Goal: Task Accomplishment & Management: Use online tool/utility

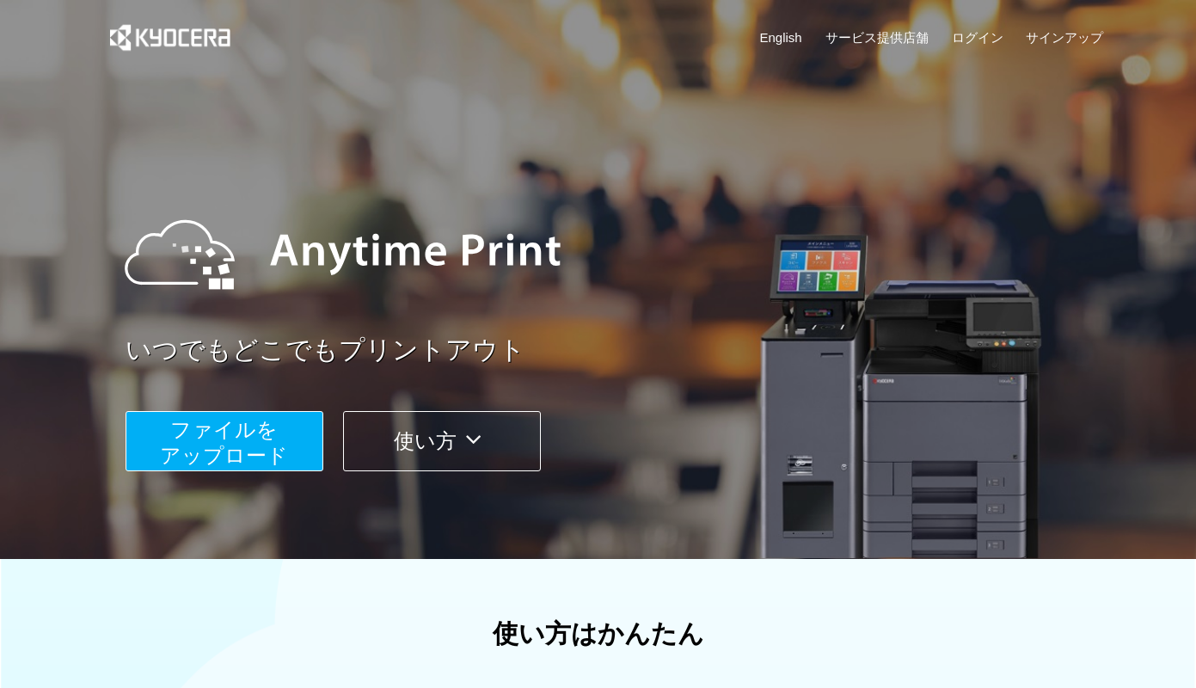
click at [263, 435] on span "ファイルを ​​アップロード" at bounding box center [224, 442] width 128 height 49
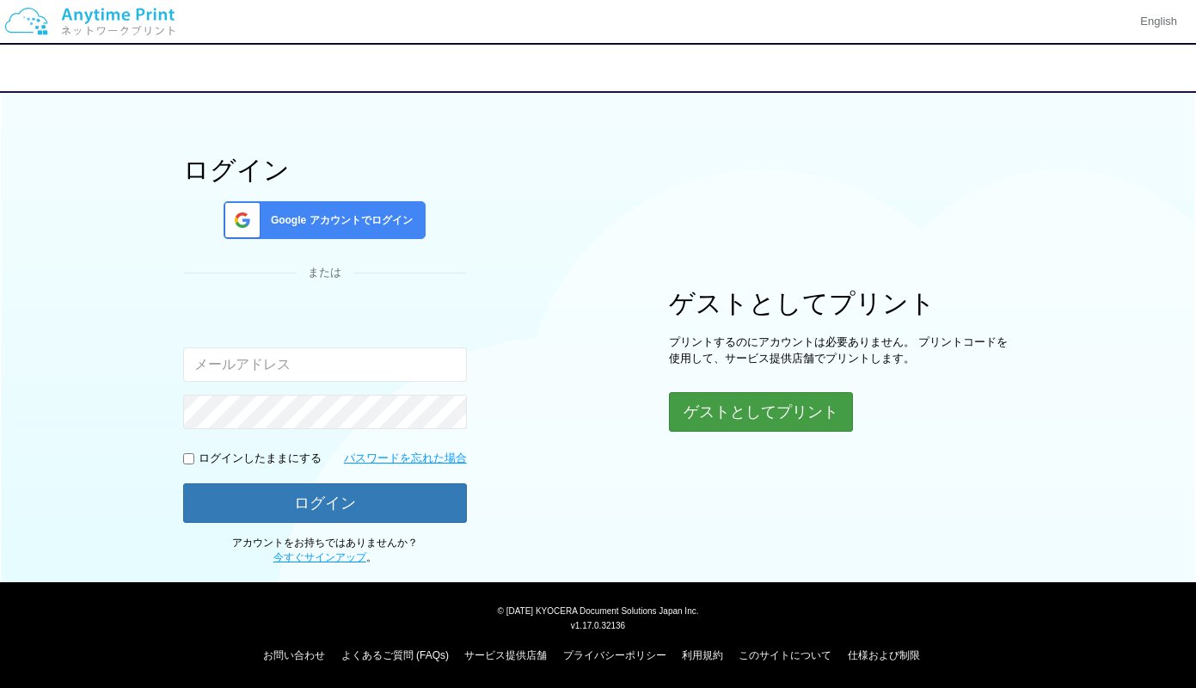
scroll to position [46, 0]
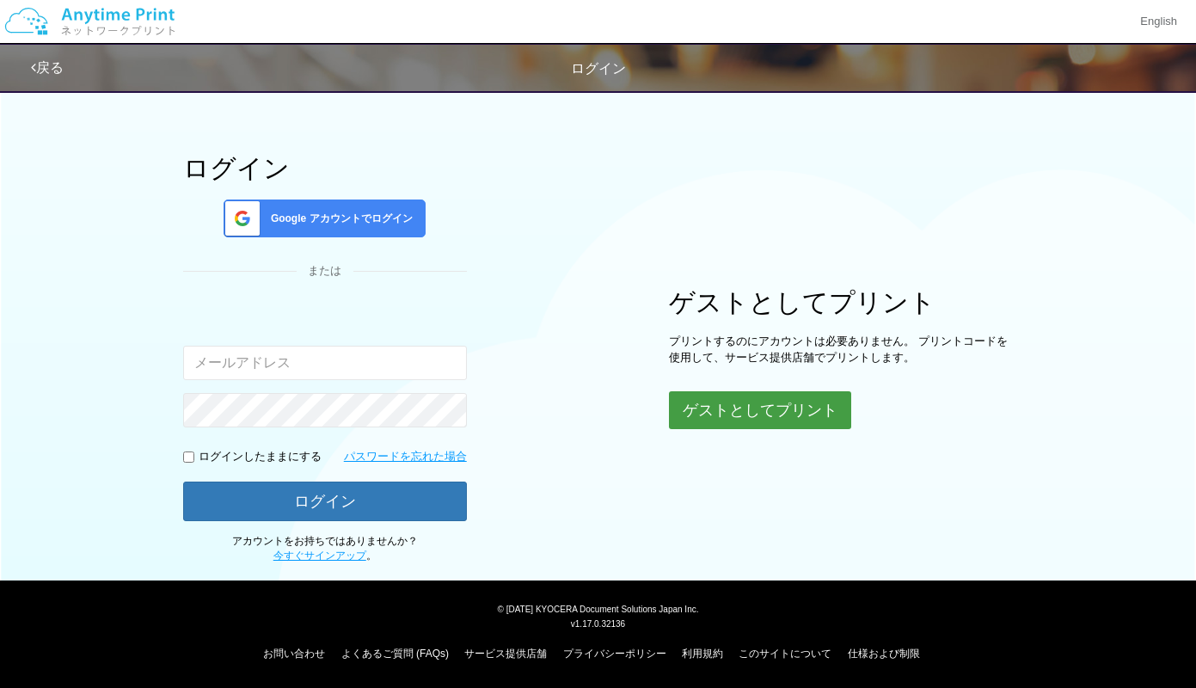
click at [777, 407] on button "ゲストとしてプリント" at bounding box center [760, 410] width 182 height 38
click at [753, 413] on button "ゲストとしてプリント" at bounding box center [760, 410] width 182 height 38
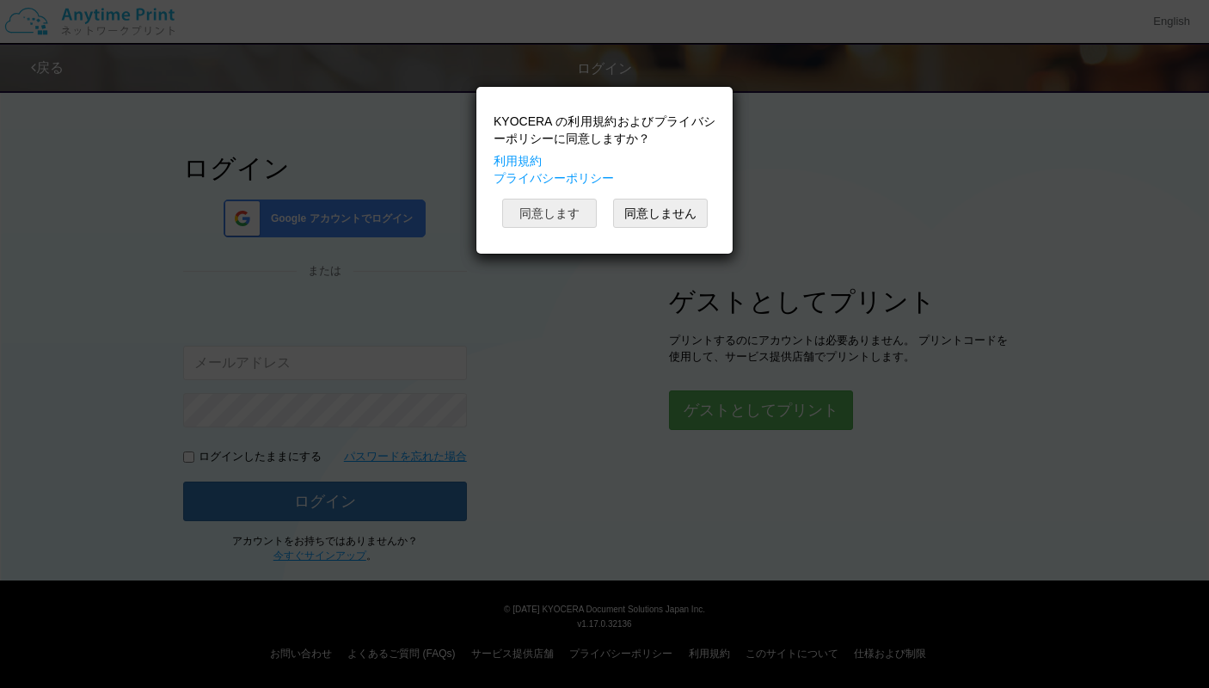
click at [545, 215] on button "同意します" at bounding box center [549, 213] width 95 height 29
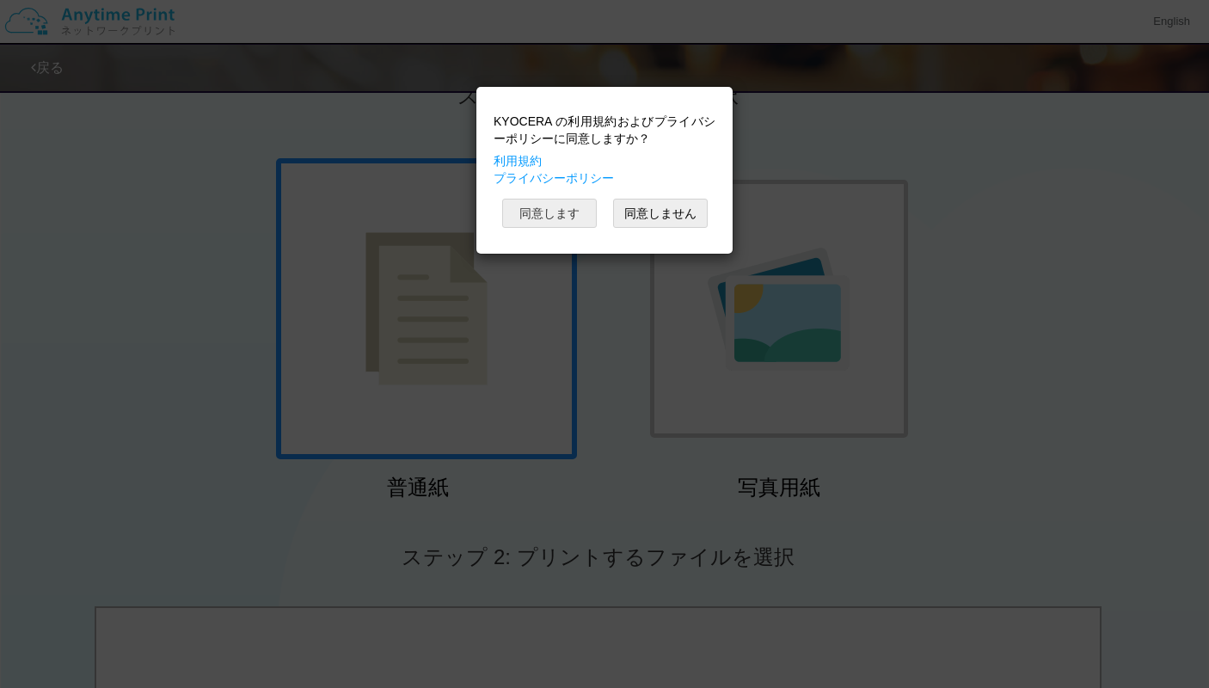
click at [542, 226] on button "同意します" at bounding box center [549, 213] width 95 height 29
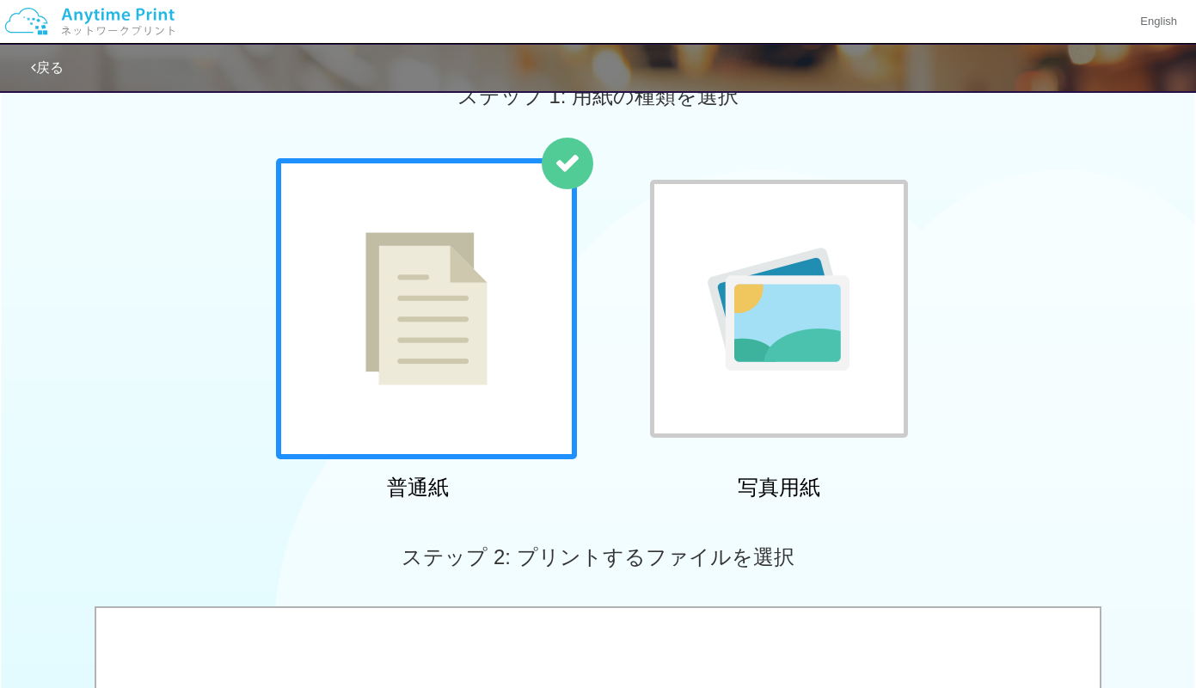
click at [1005, 527] on div "ステップ 2: プリントするファイルを選択" at bounding box center [598, 557] width 1196 height 98
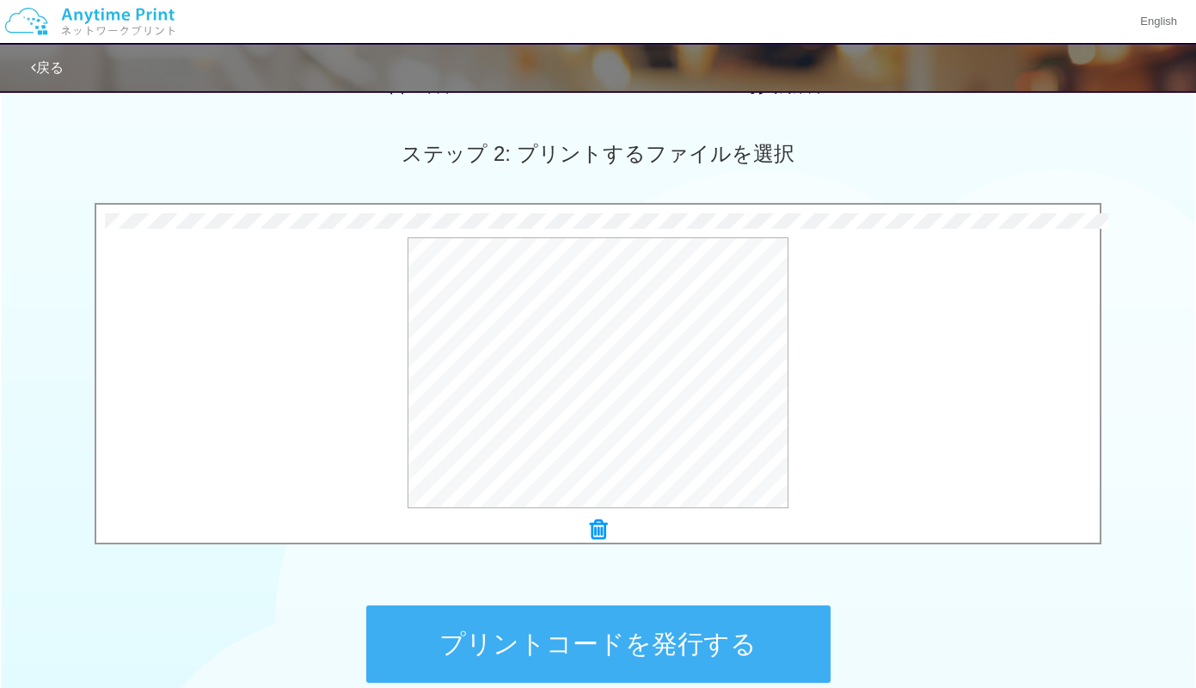
scroll to position [534, 0]
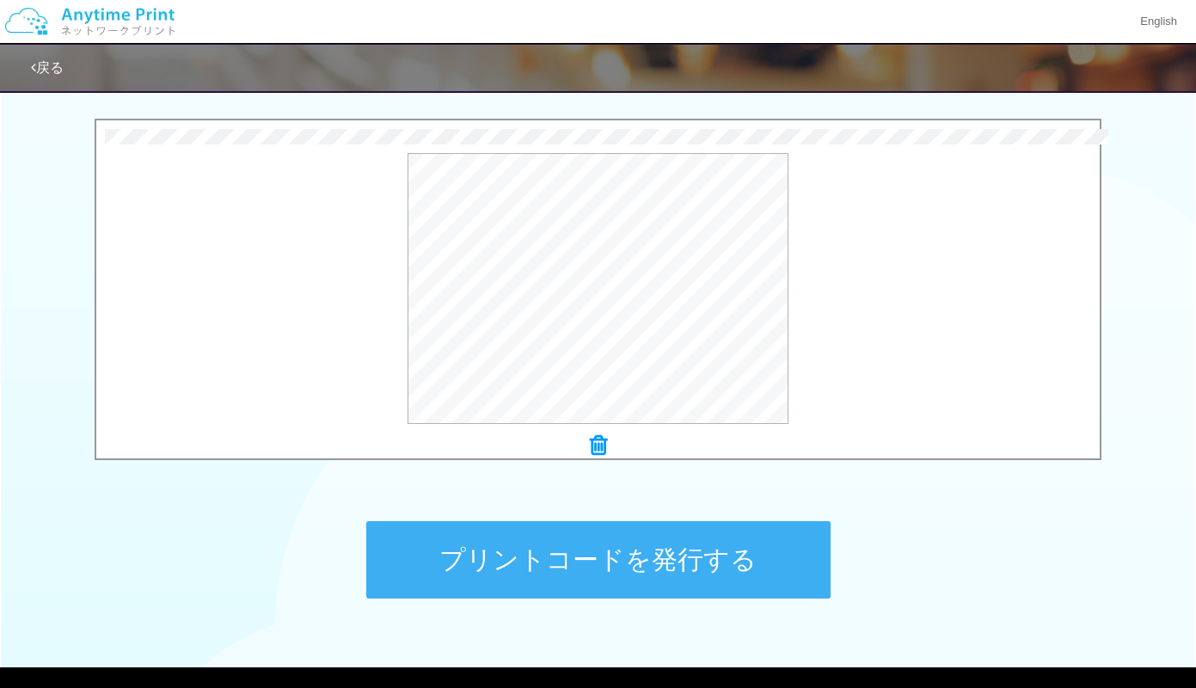
click at [636, 567] on button "プリントコードを発行する" at bounding box center [598, 559] width 464 height 77
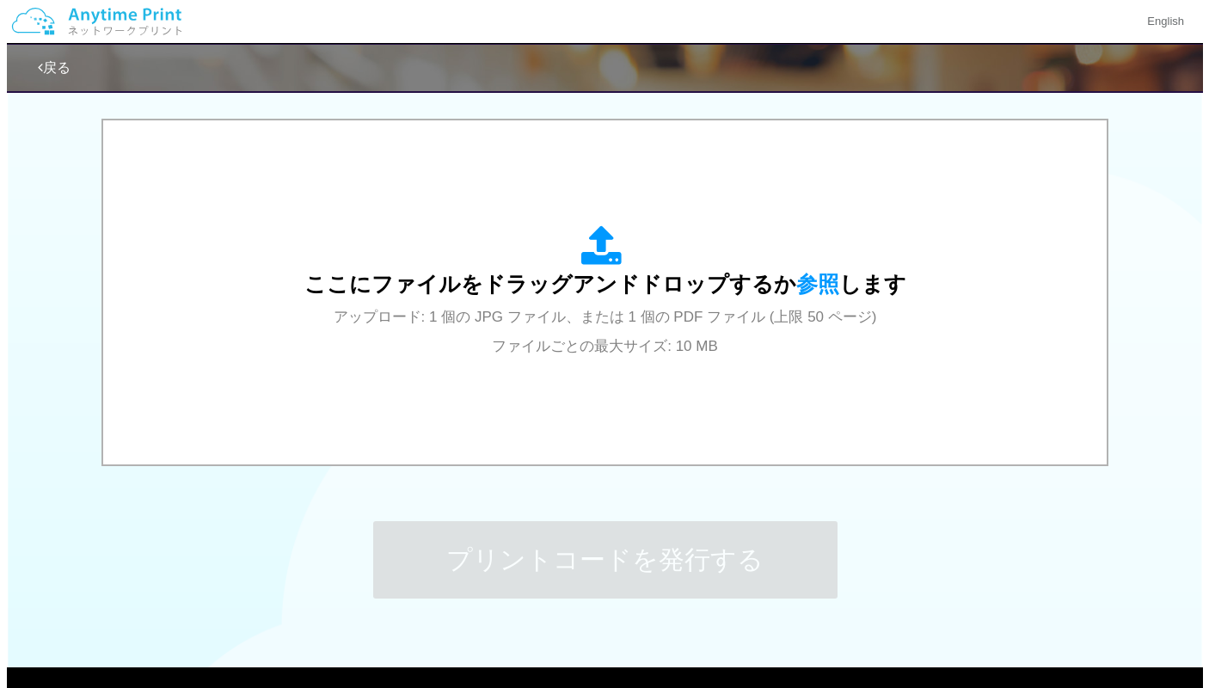
scroll to position [0, 0]
